Goal: Task Accomplishment & Management: Manage account settings

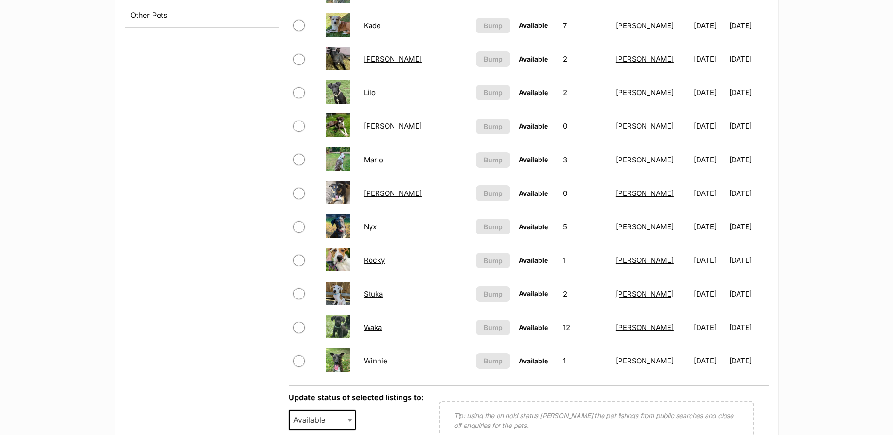
scroll to position [518, 0]
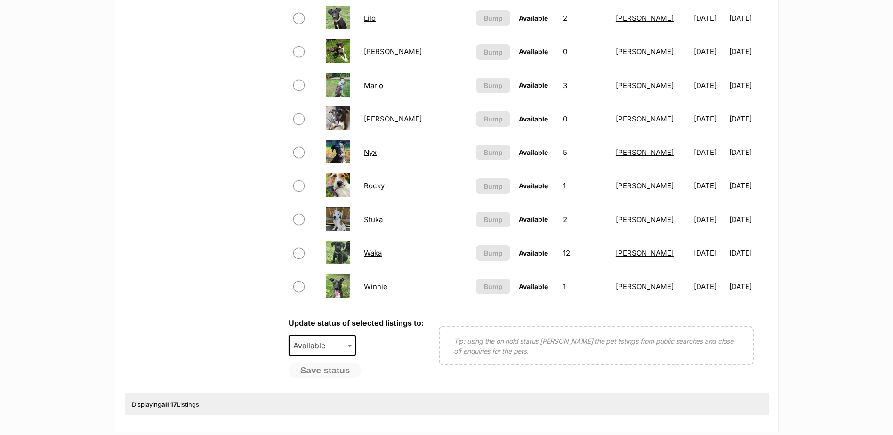
click at [377, 252] on link "Waka" at bounding box center [373, 253] width 18 height 9
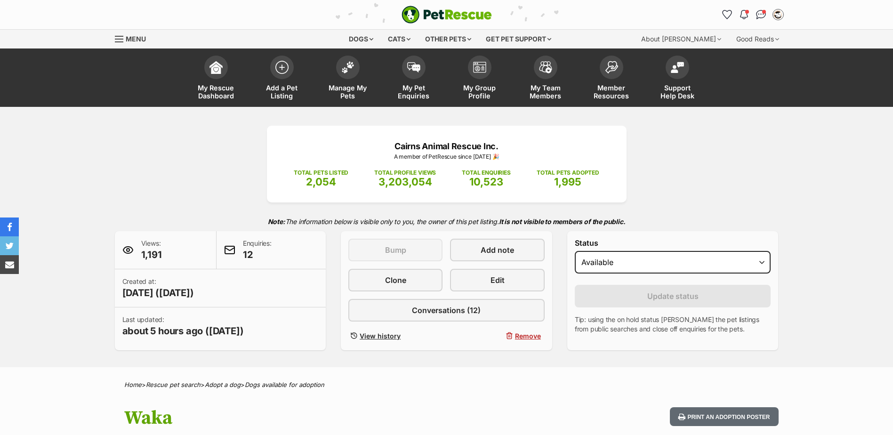
select select "rehomed"
click at [575, 251] on select "Draft - not available as listing has enquires Available On hold Adopted" at bounding box center [673, 262] width 196 height 23
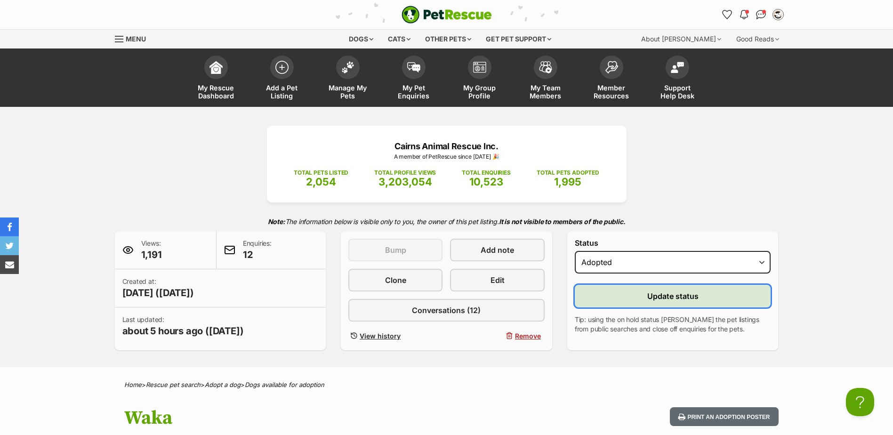
click at [660, 292] on span "Update status" at bounding box center [673, 296] width 51 height 11
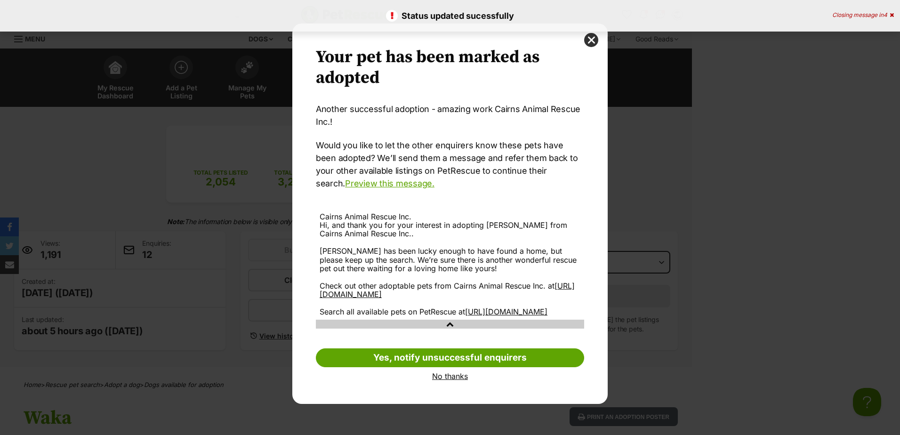
click at [465, 381] on link "No thanks" at bounding box center [450, 376] width 268 height 8
